Goal: Find specific page/section: Find specific page/section

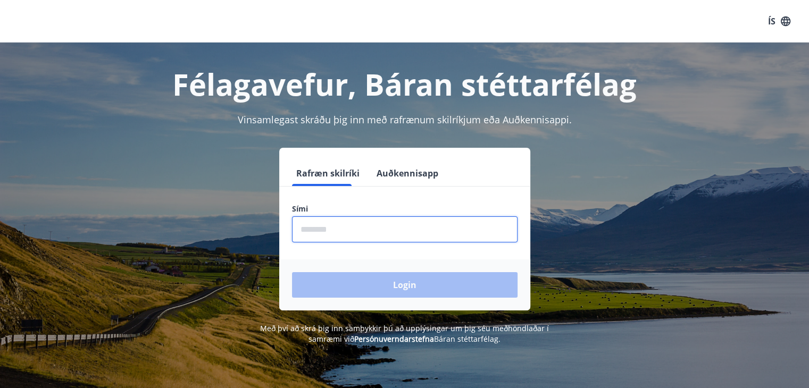
click at [368, 230] on input "phone" at bounding box center [405, 229] width 226 height 26
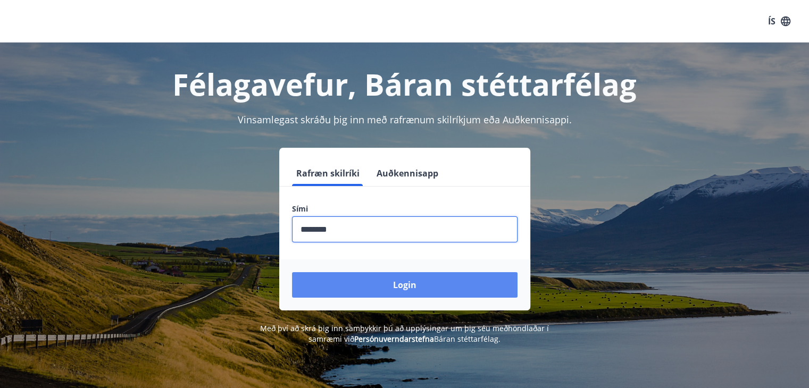
type input "********"
click at [406, 290] on button "Login" at bounding box center [405, 285] width 226 height 26
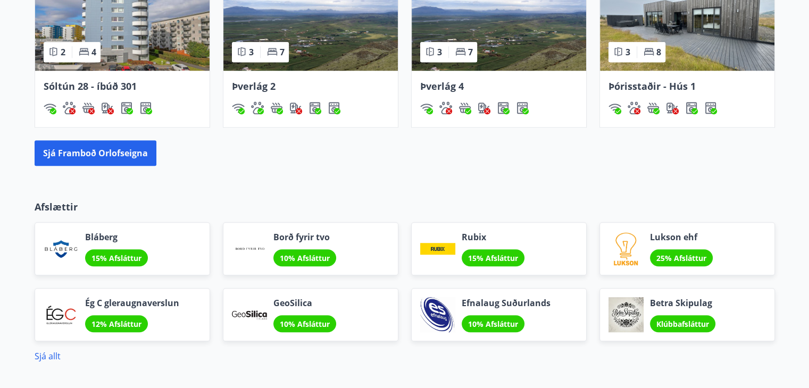
scroll to position [762, 0]
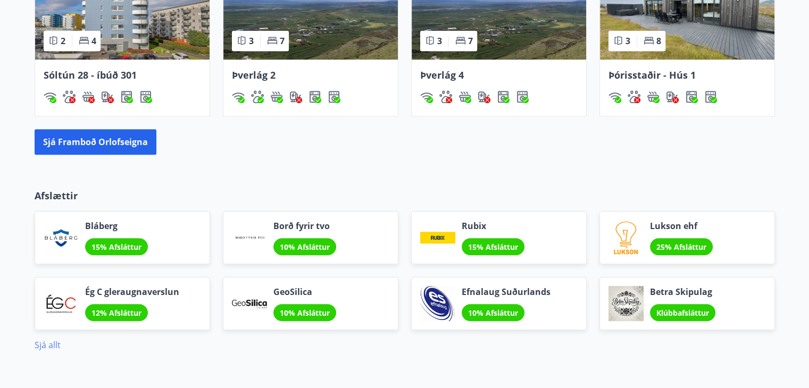
click at [49, 345] on link "Sjá allt" at bounding box center [48, 345] width 26 height 12
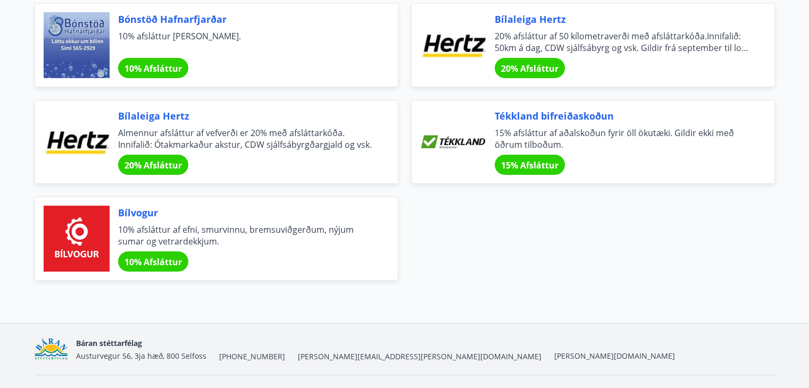
scroll to position [3733, 0]
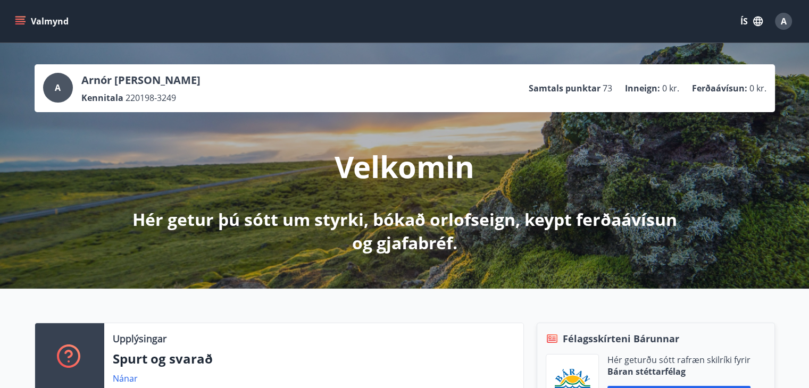
click at [20, 22] on icon "menu" at bounding box center [21, 21] width 12 height 1
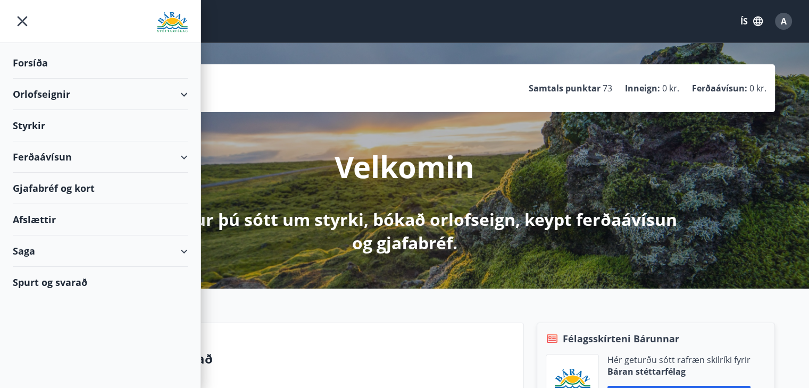
click at [103, 191] on div "Gjafabréf og kort" at bounding box center [100, 188] width 175 height 31
click at [789, 22] on div "A" at bounding box center [783, 21] width 17 height 17
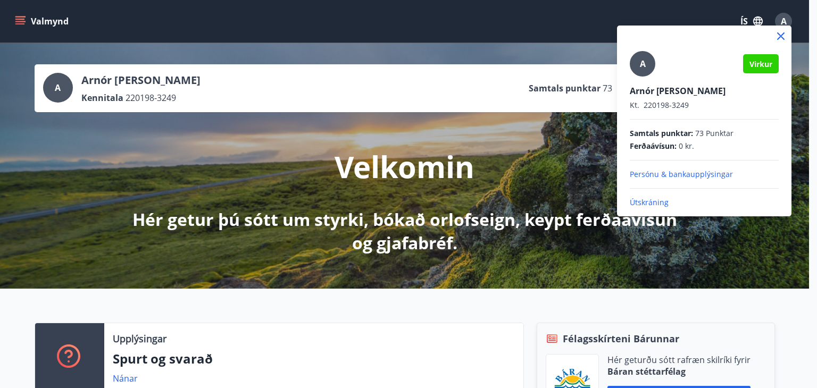
click at [652, 202] on p "Útskráning" at bounding box center [704, 202] width 149 height 11
